Goal: Navigation & Orientation: Understand site structure

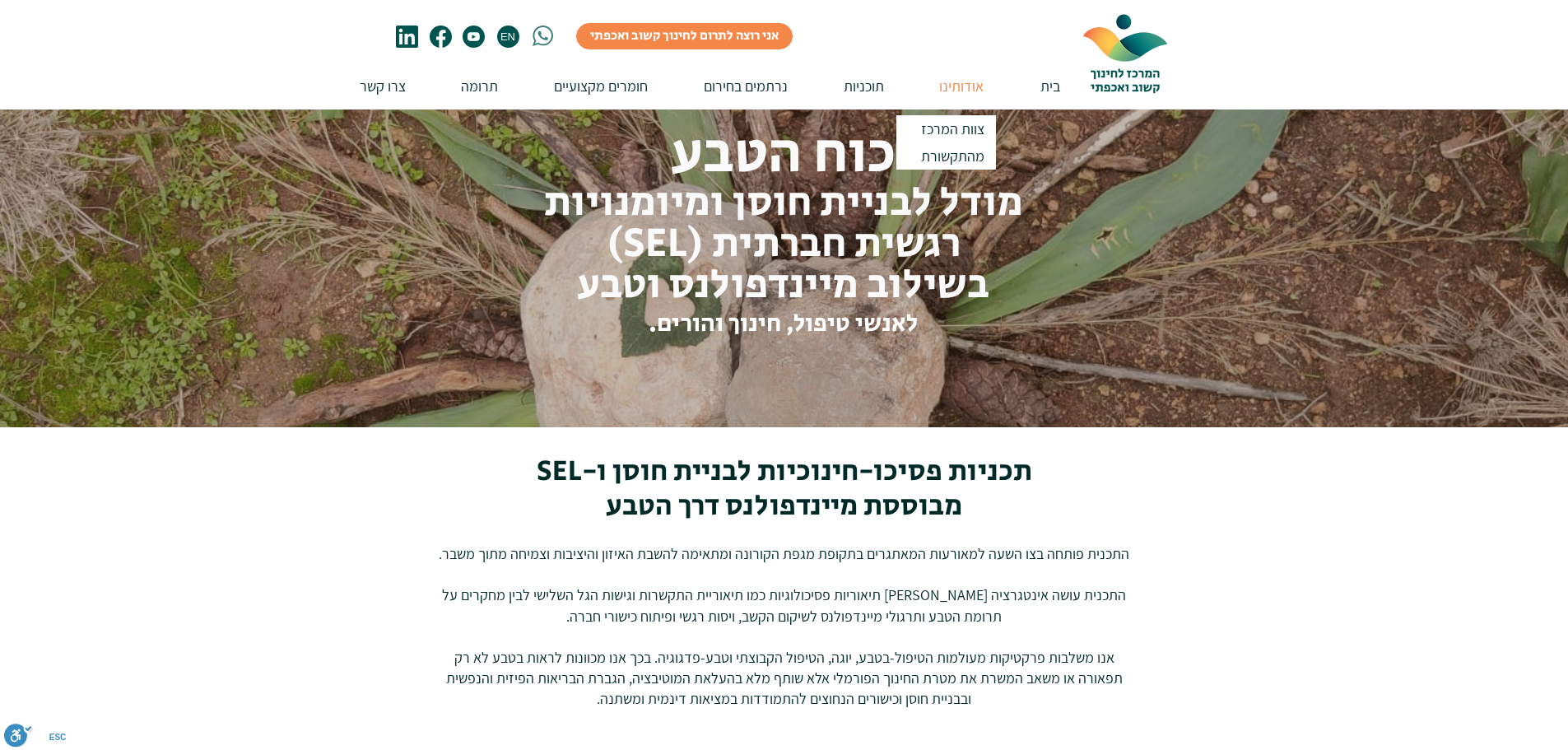
click at [962, 98] on p "אודותינו" at bounding box center [961, 86] width 61 height 46
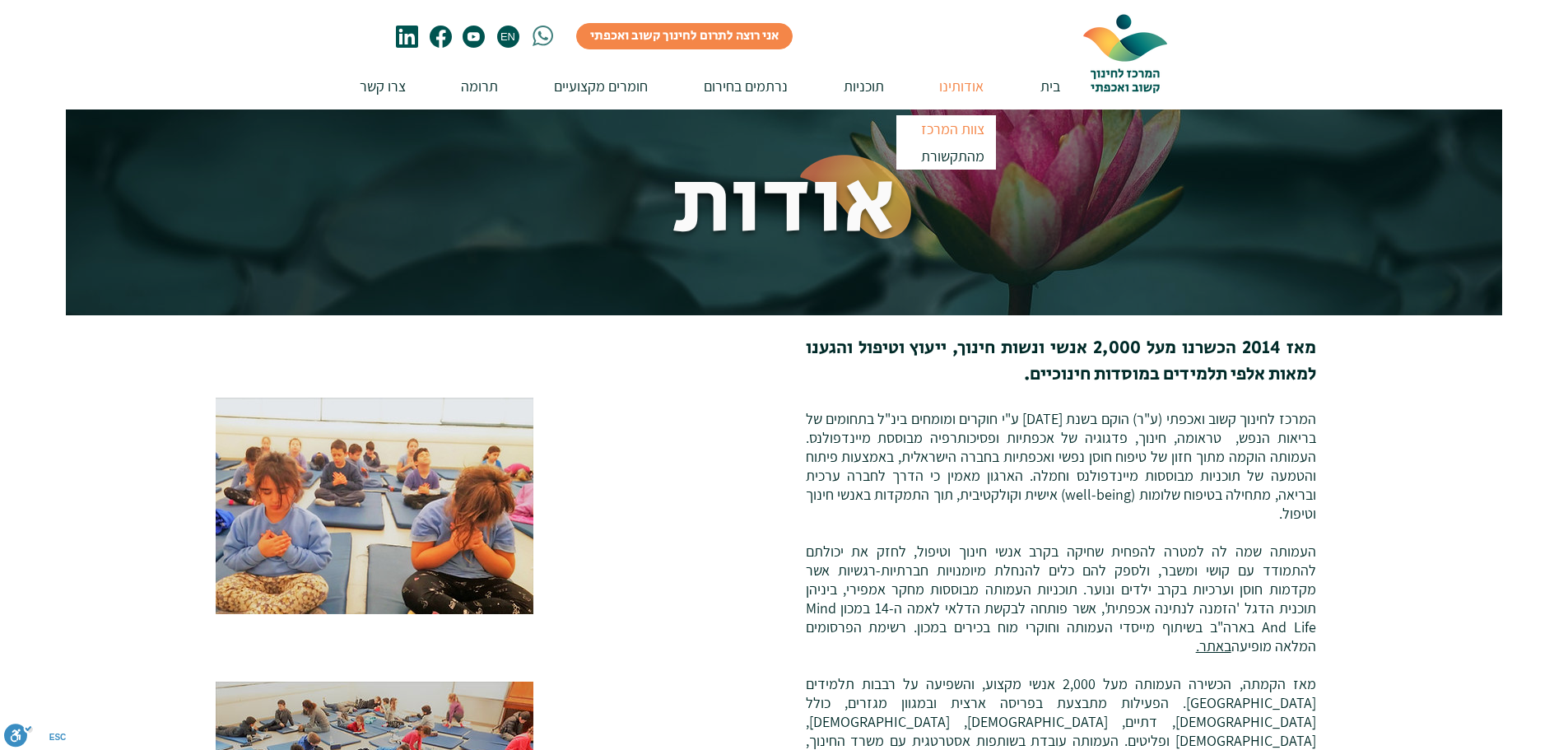
click at [962, 127] on p "צוות המרכז" at bounding box center [952, 129] width 78 height 27
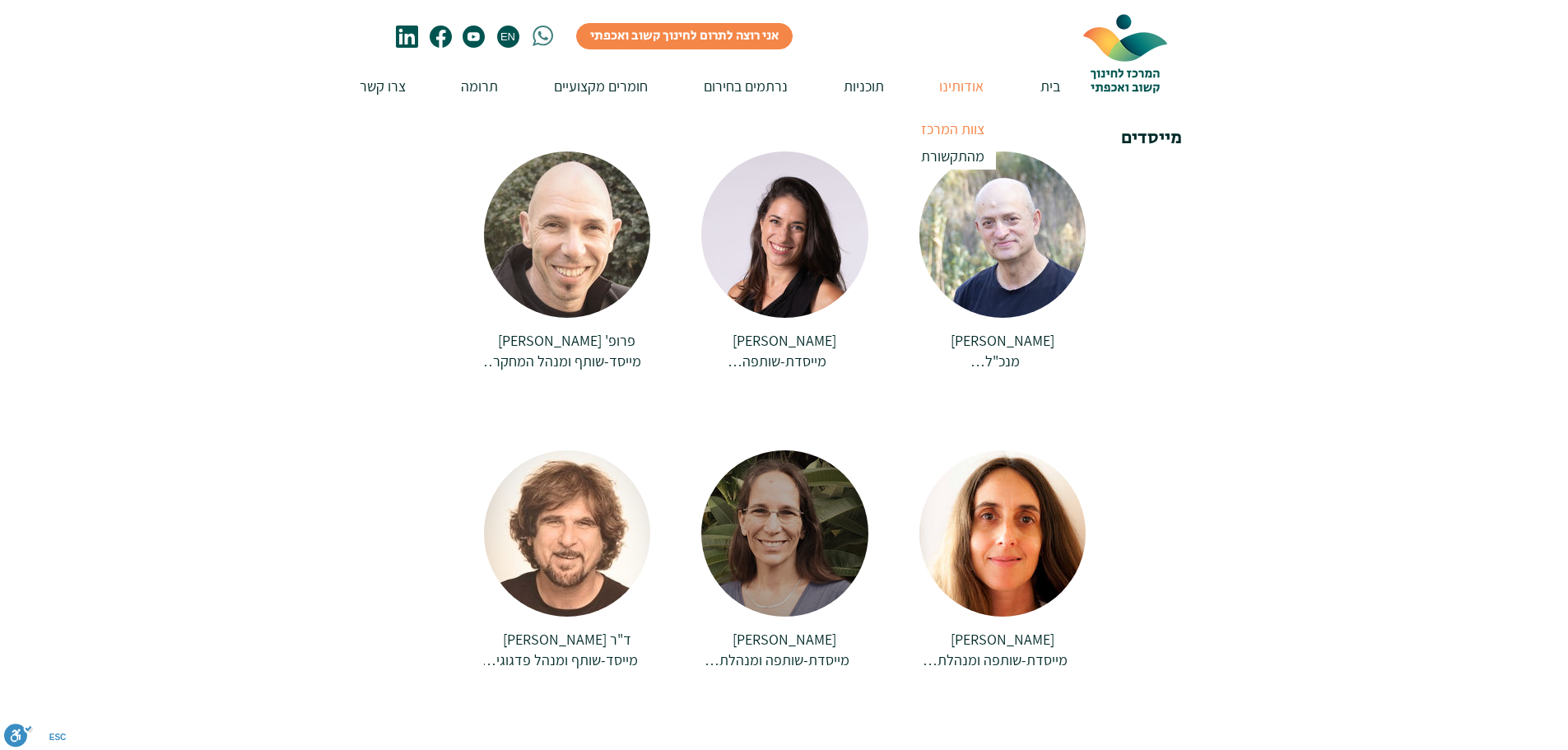
scroll to position [327, 0]
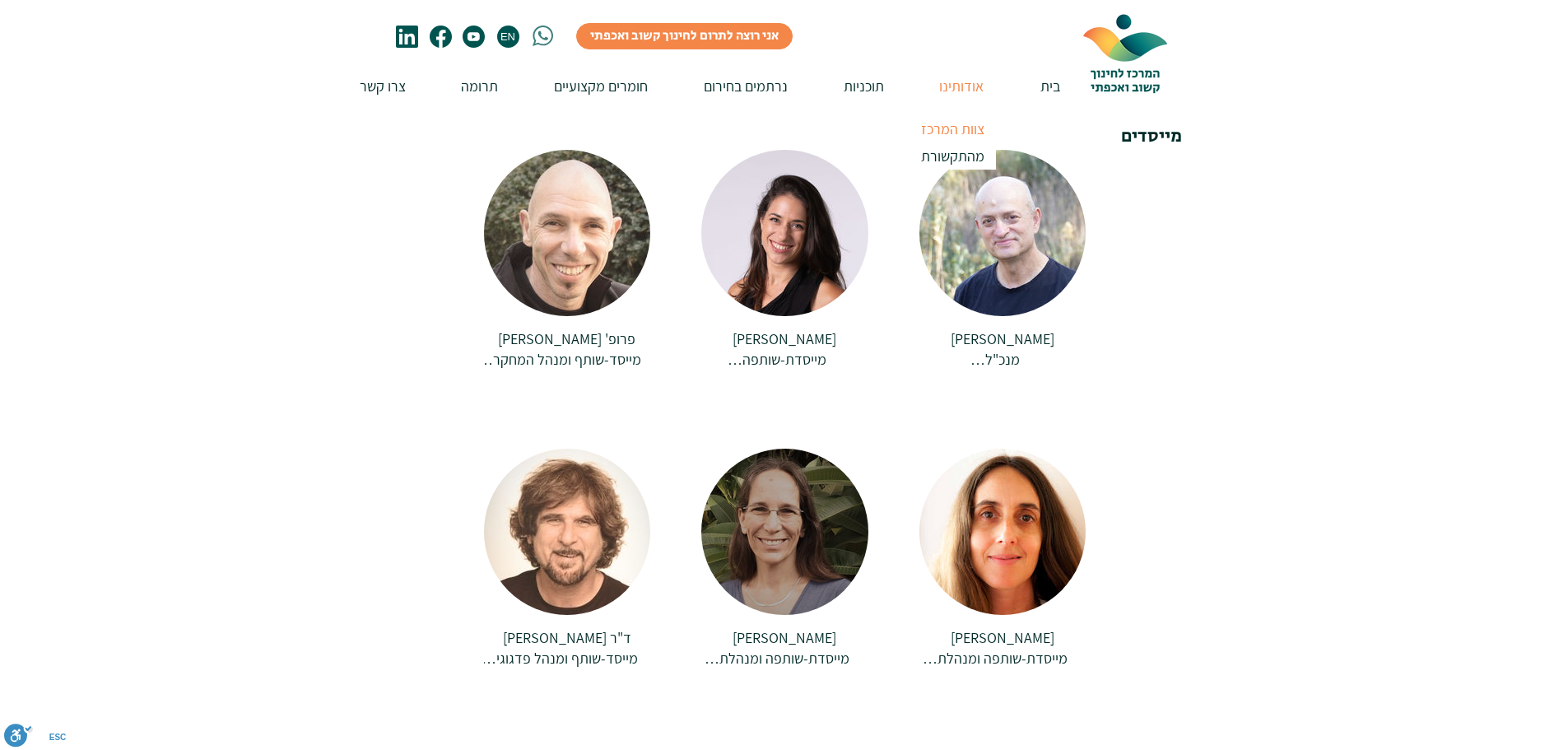
click at [830, 574] on div at bounding box center [784, 532] width 167 height 166
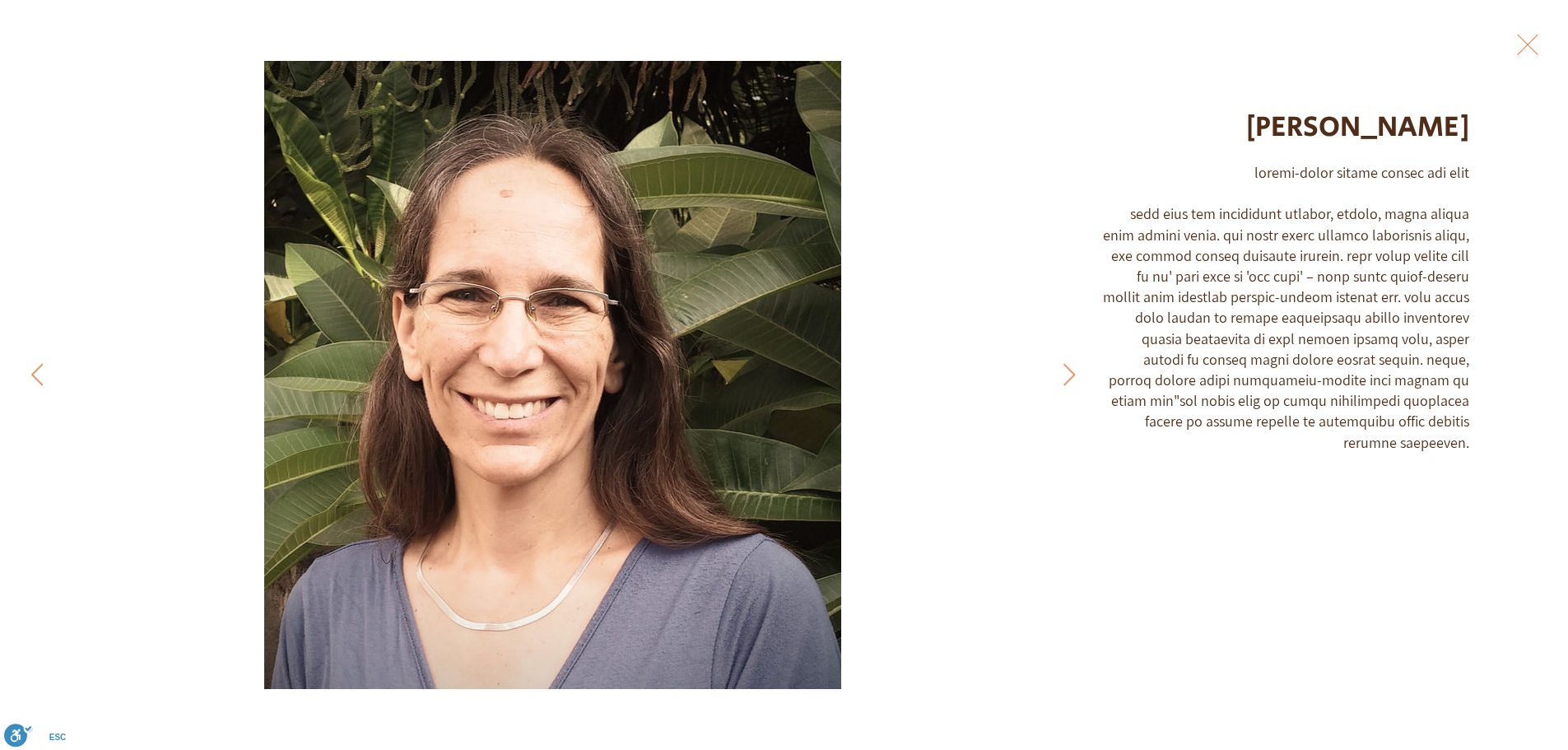
click at [1527, 56] on button "Exit expand mode" at bounding box center [1527, 43] width 31 height 36
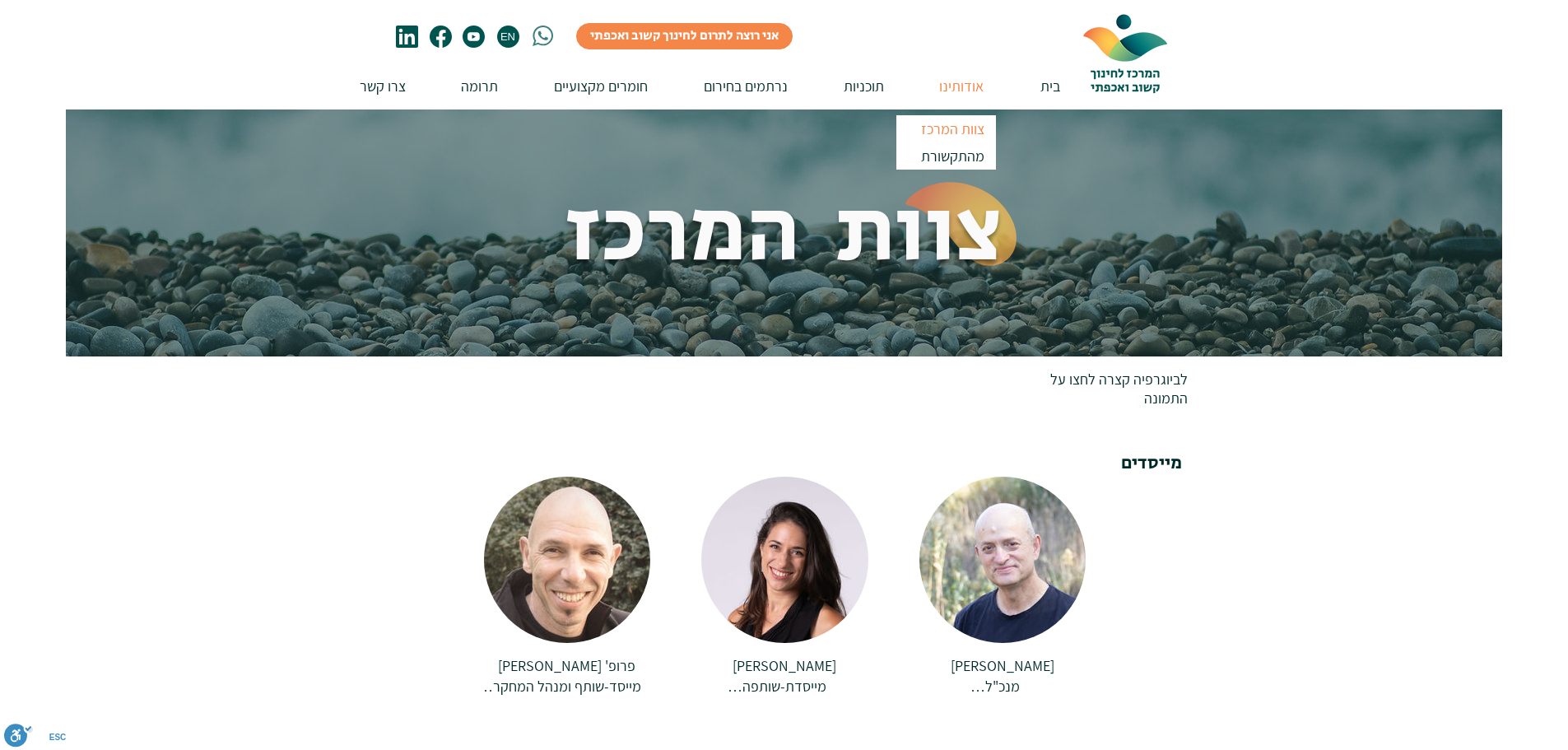
scroll to position [328, 0]
